Goal: Information Seeking & Learning: Learn about a topic

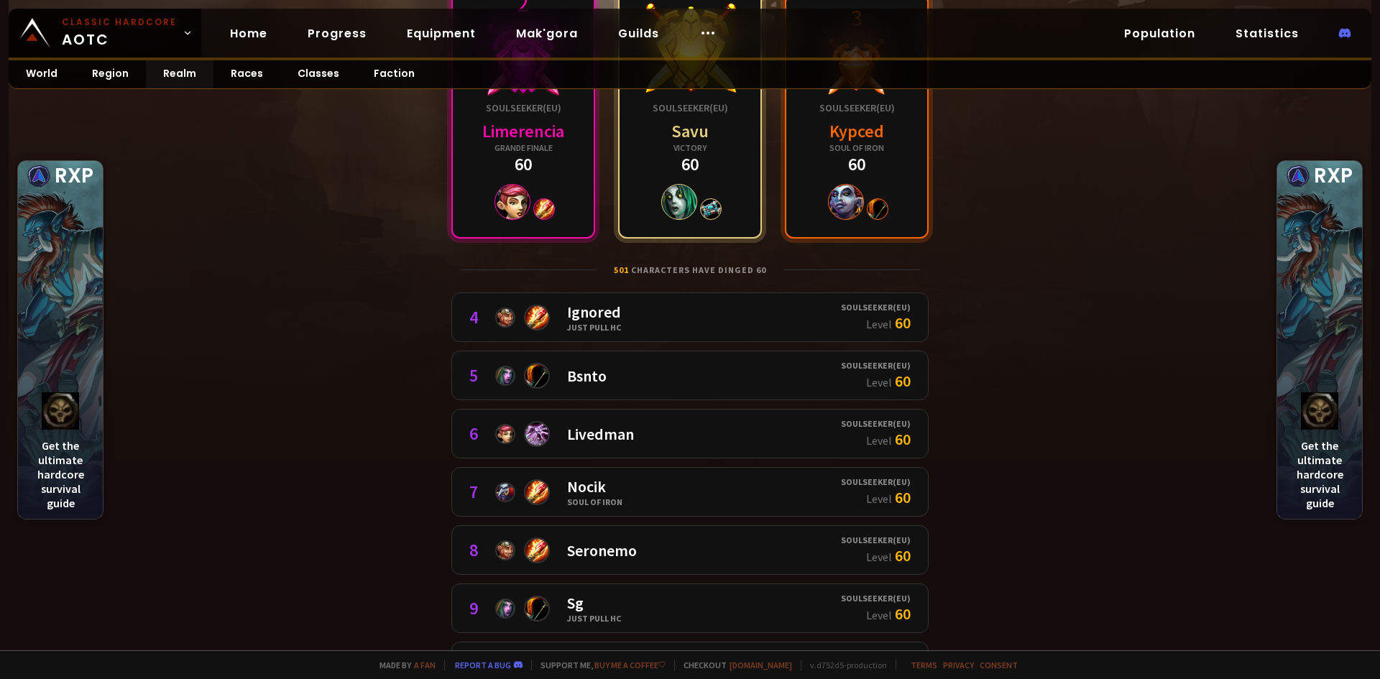
scroll to position [216, 0]
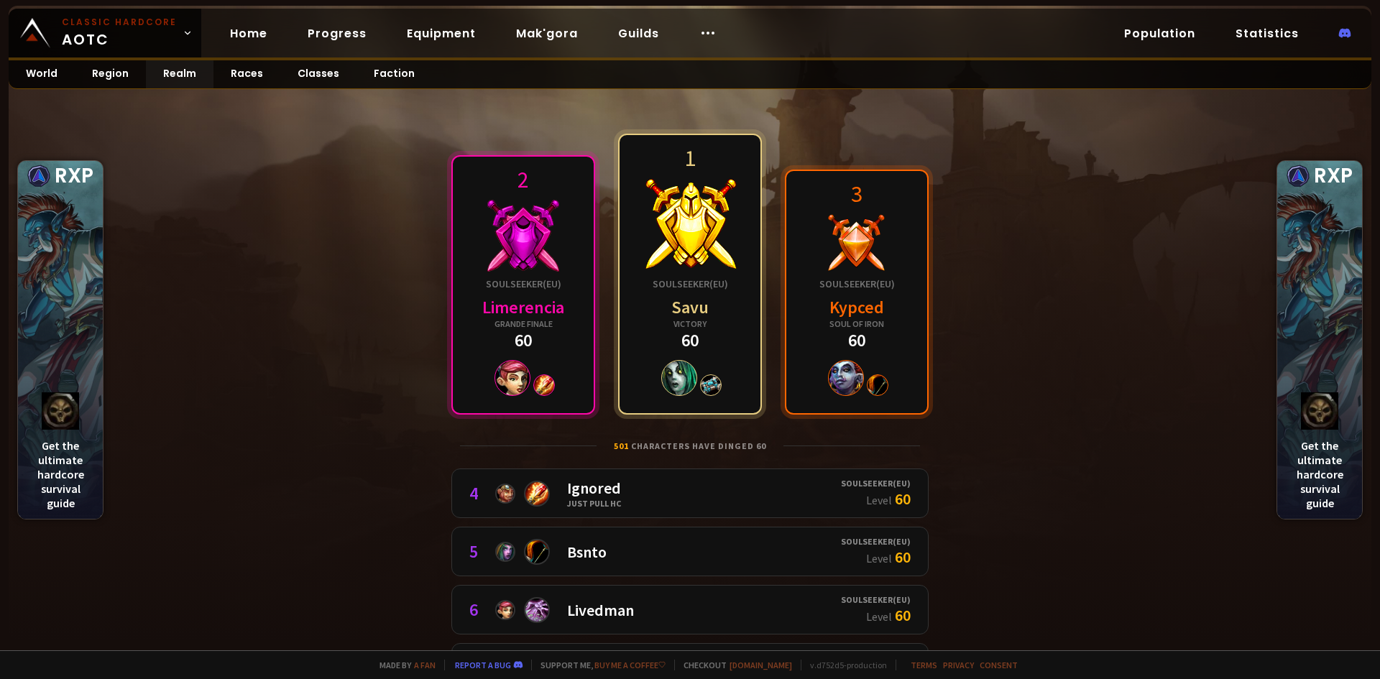
scroll to position [0, 0]
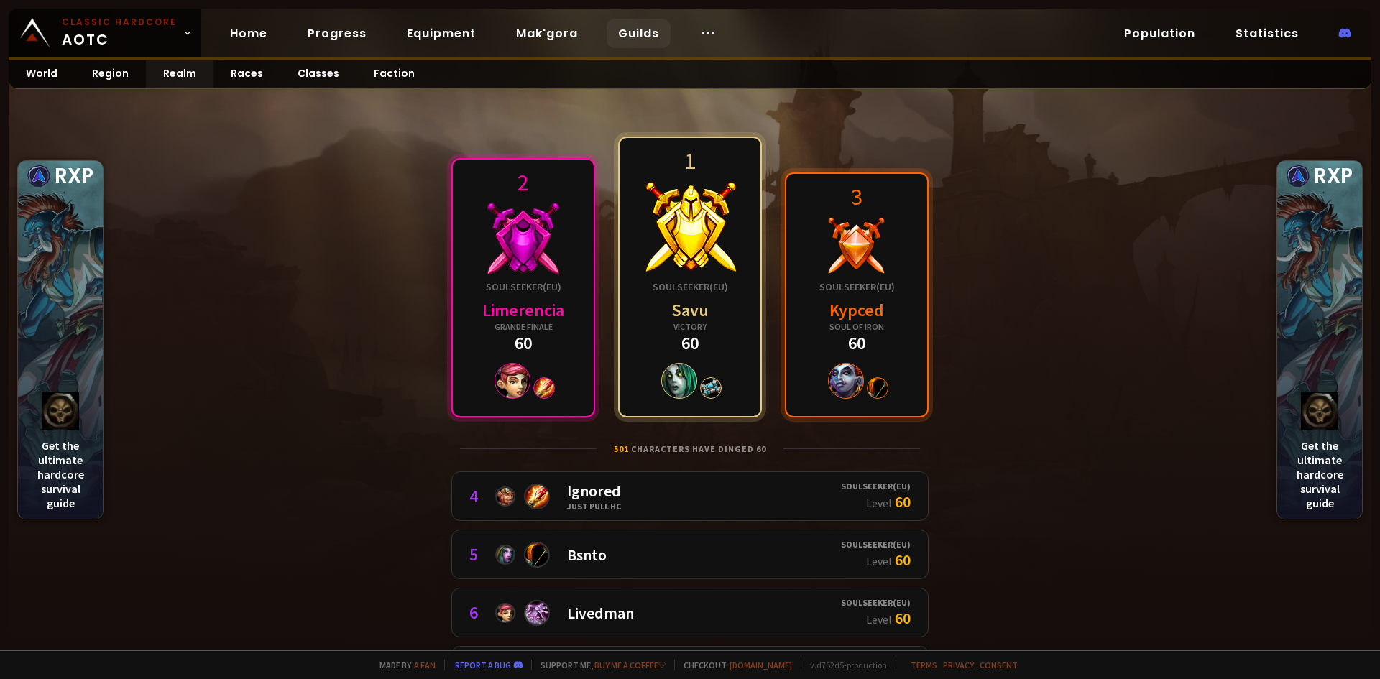
click at [629, 39] on link "Guilds" at bounding box center [639, 33] width 64 height 29
click at [174, 75] on link "Realm" at bounding box center [180, 74] width 68 height 28
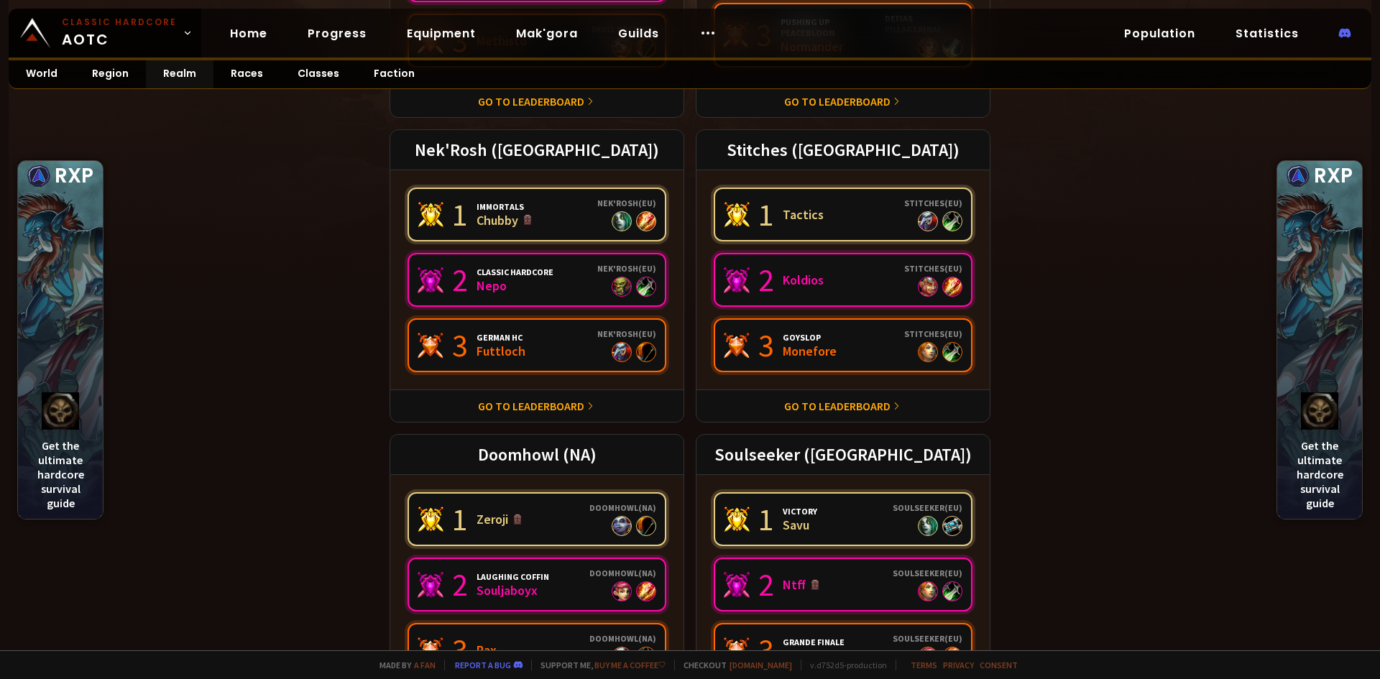
scroll to position [400, 0]
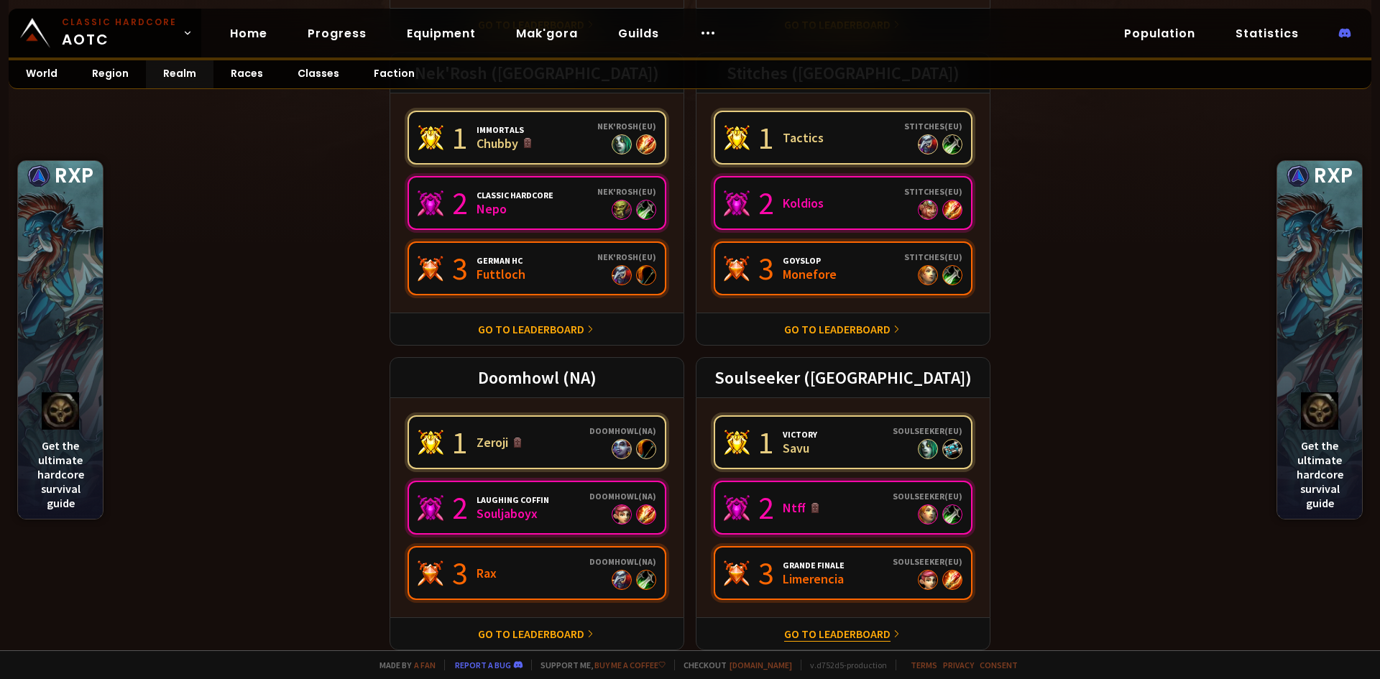
click at [870, 639] on link "Go to leaderboard" at bounding box center [837, 634] width 106 height 14
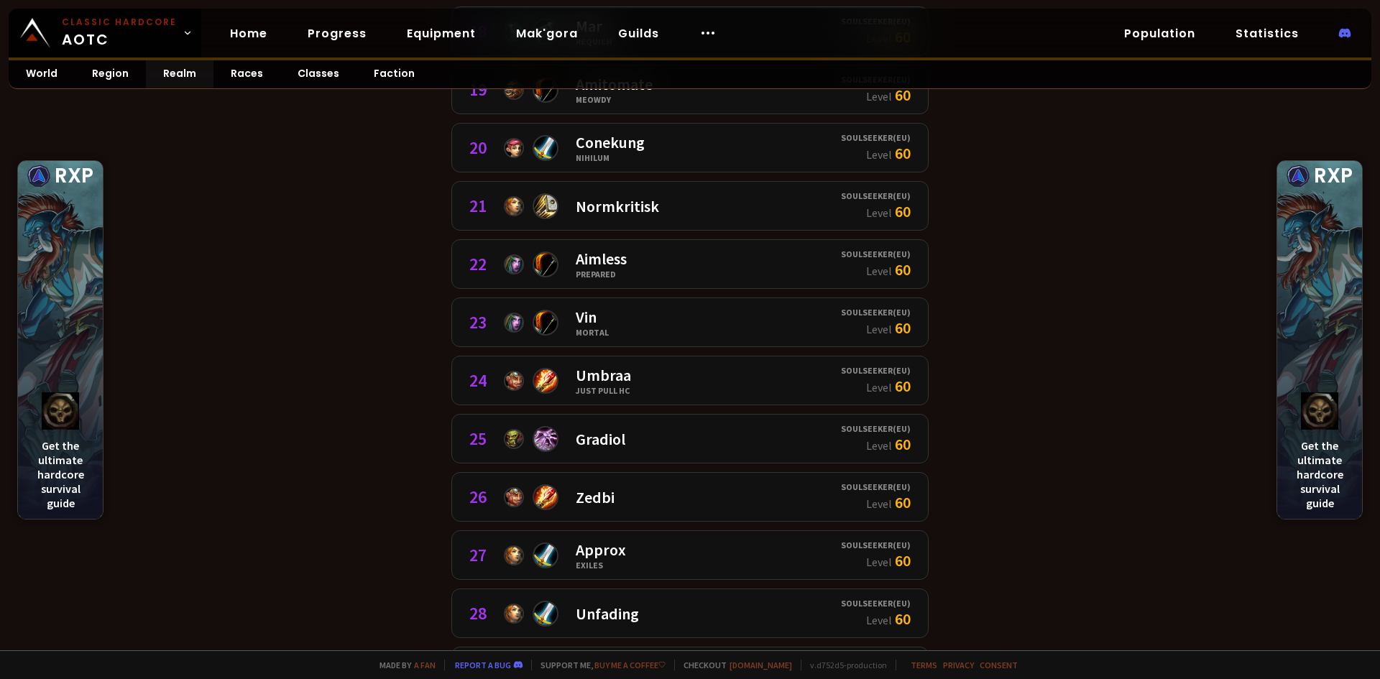
scroll to position [1294, 0]
